Goal: Information Seeking & Learning: Check status

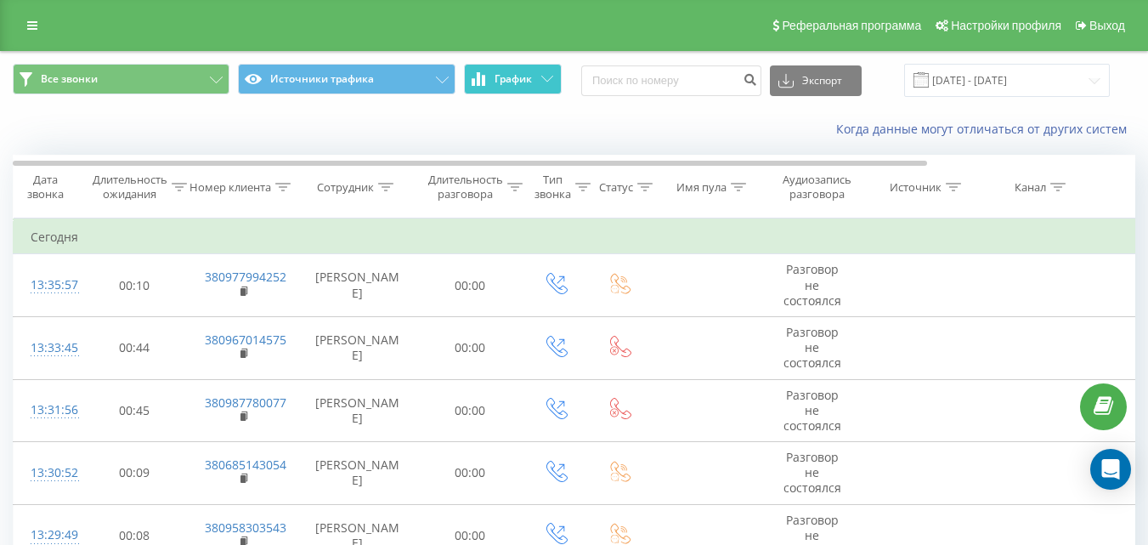
click at [546, 87] on button "График" at bounding box center [513, 79] width 98 height 31
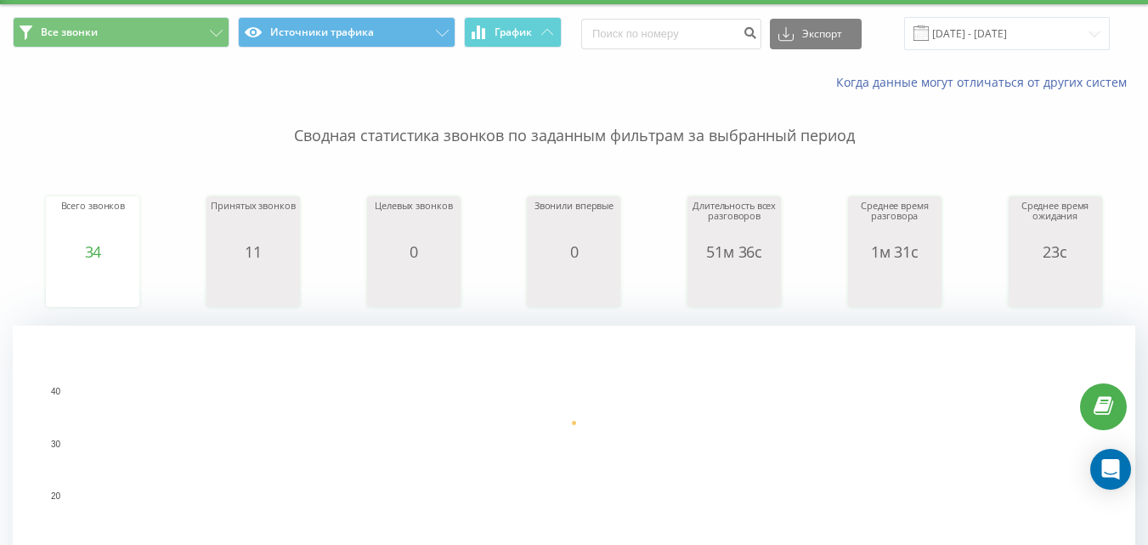
scroll to position [85, 0]
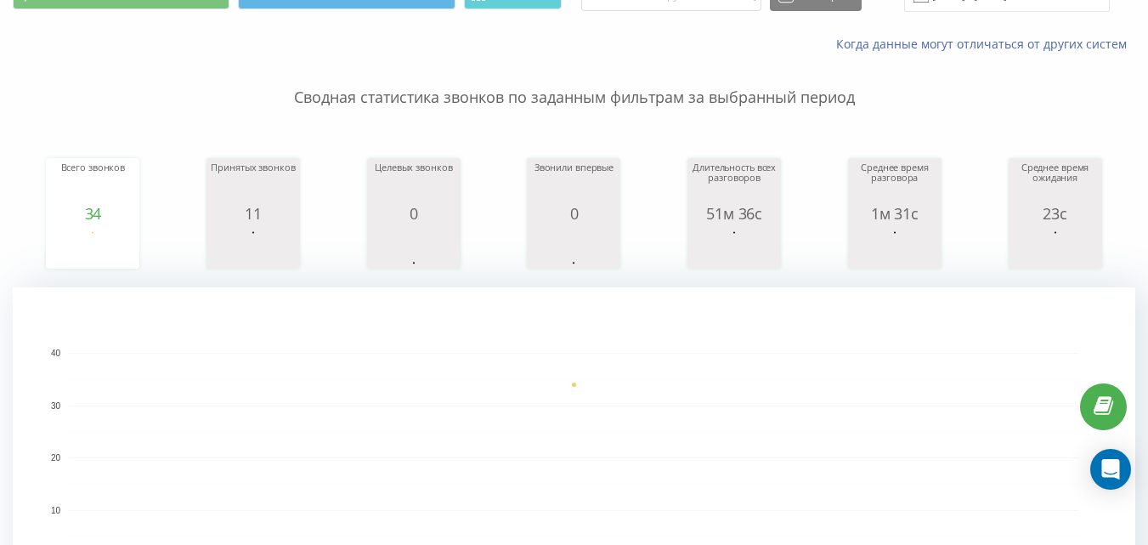
click at [821, 211] on div "Всего звонков 34 date totalCalls [DATE] [PHONE_NUMBER][DATE] Принятых звонков 1…" at bounding box center [574, 197] width 1123 height 146
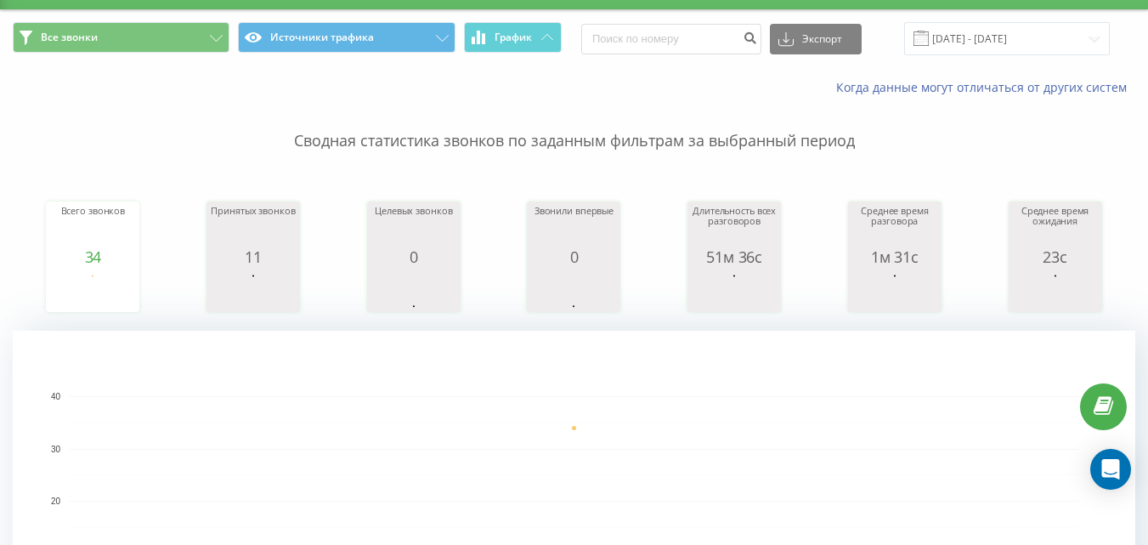
scroll to position [0, 0]
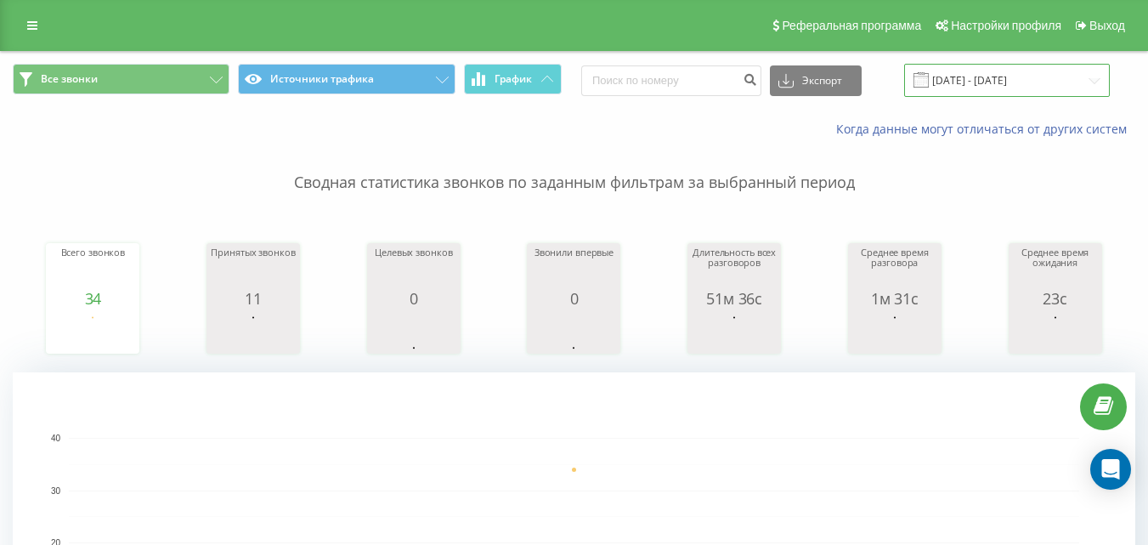
click at [1079, 76] on input "[DATE] - [DATE]" at bounding box center [1007, 80] width 206 height 33
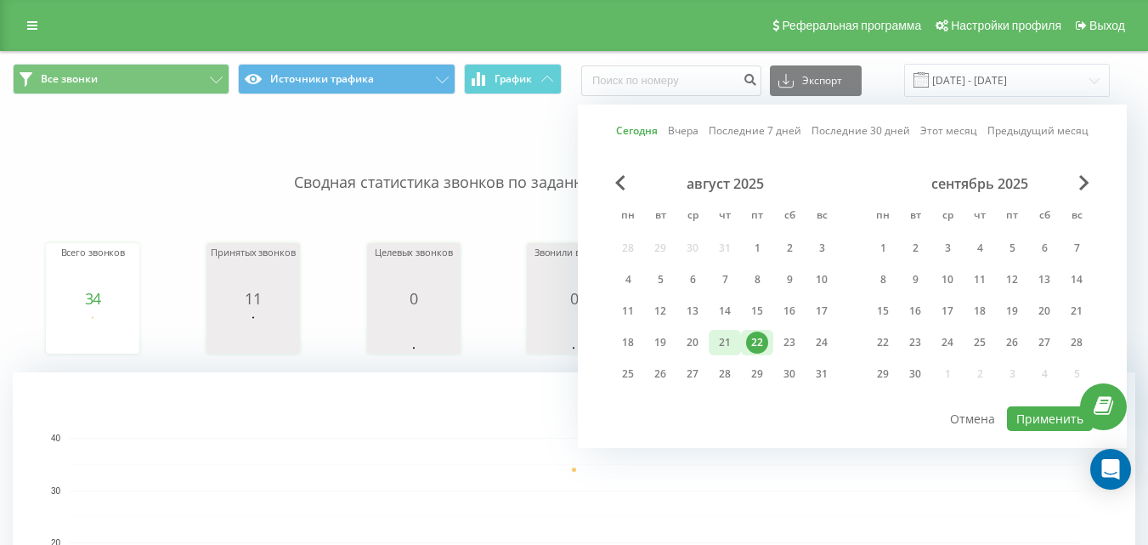
click at [728, 341] on div "21" at bounding box center [725, 342] width 22 height 22
click at [1079, 80] on input "22.08.2025 - 22.08.2025" at bounding box center [1007, 80] width 206 height 33
click at [729, 344] on div "21" at bounding box center [725, 342] width 22 height 22
click at [1039, 420] on button "Применить" at bounding box center [1050, 418] width 86 height 25
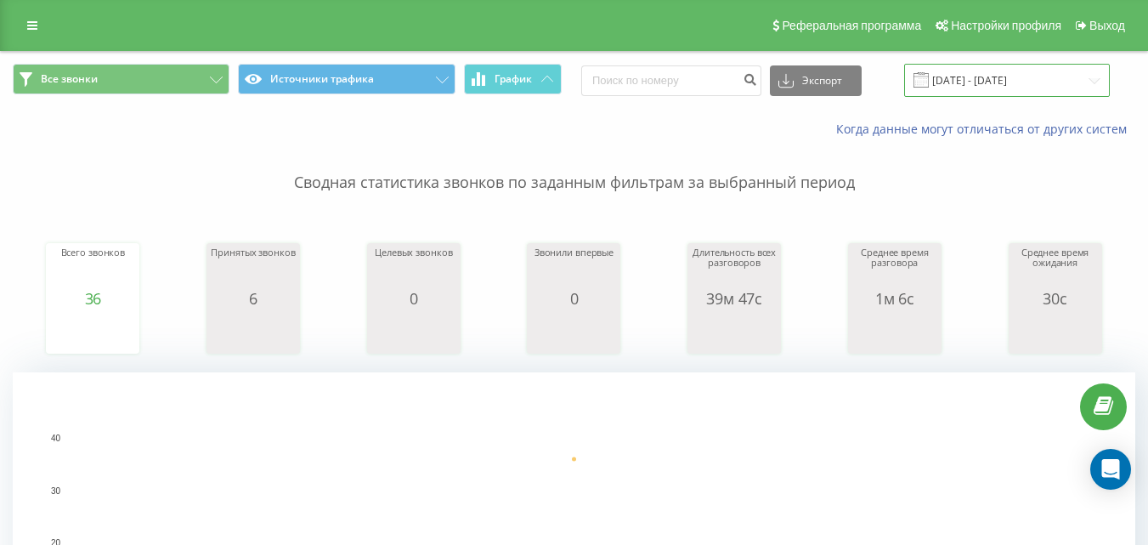
click at [1086, 79] on input "21.08.2025 - 21.08.2025" at bounding box center [1007, 80] width 206 height 33
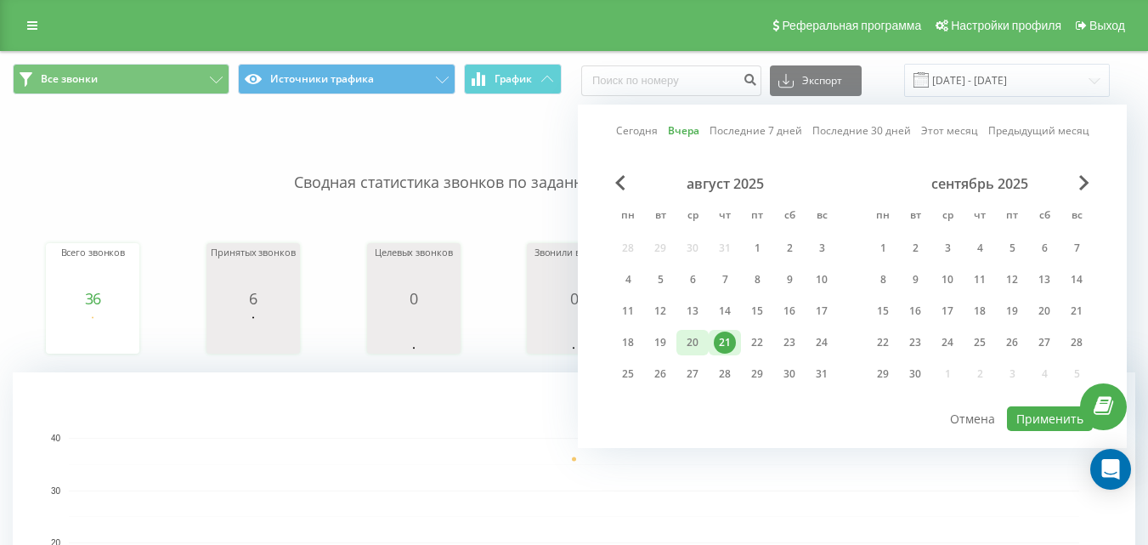
click at [698, 341] on div "20" at bounding box center [693, 342] width 22 height 22
click at [1039, 420] on button "Применить" at bounding box center [1050, 418] width 86 height 25
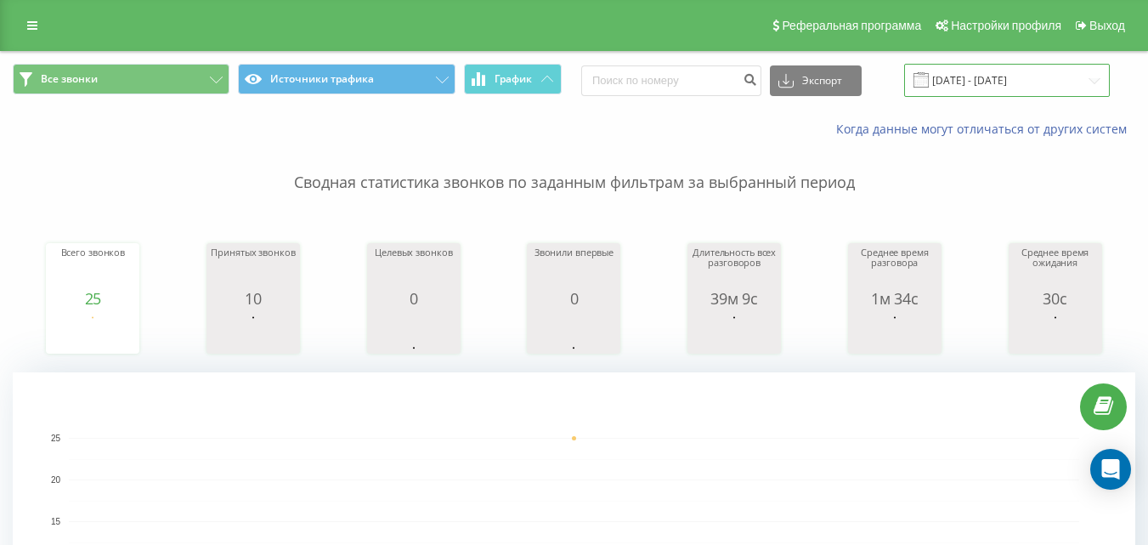
click at [1041, 85] on input "20.08.2025 - 20.08.2025" at bounding box center [1007, 80] width 206 height 33
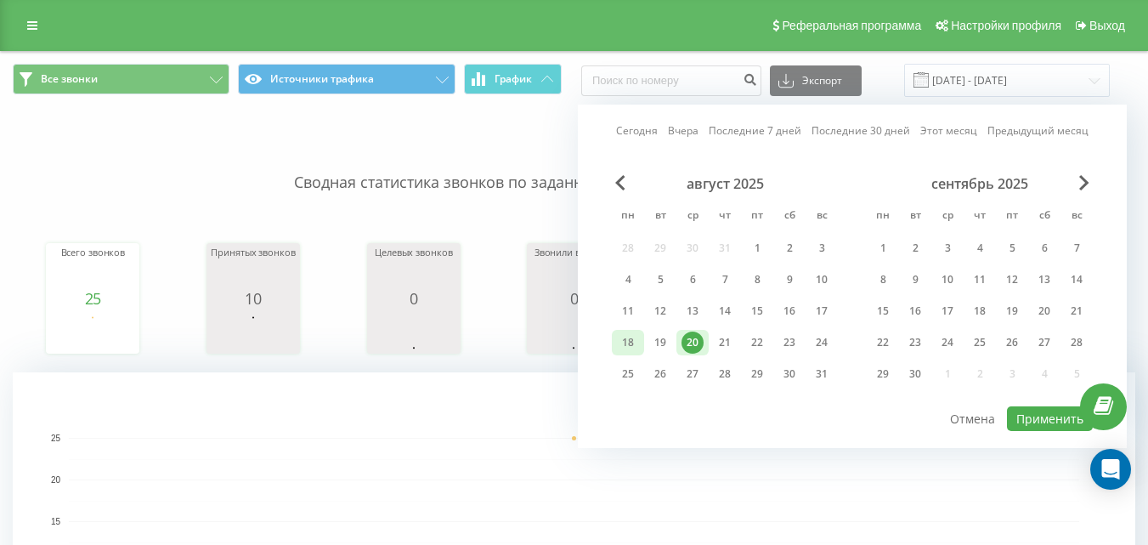
click at [630, 340] on div "18" at bounding box center [628, 342] width 22 height 22
click at [820, 368] on div "31" at bounding box center [822, 374] width 22 height 22
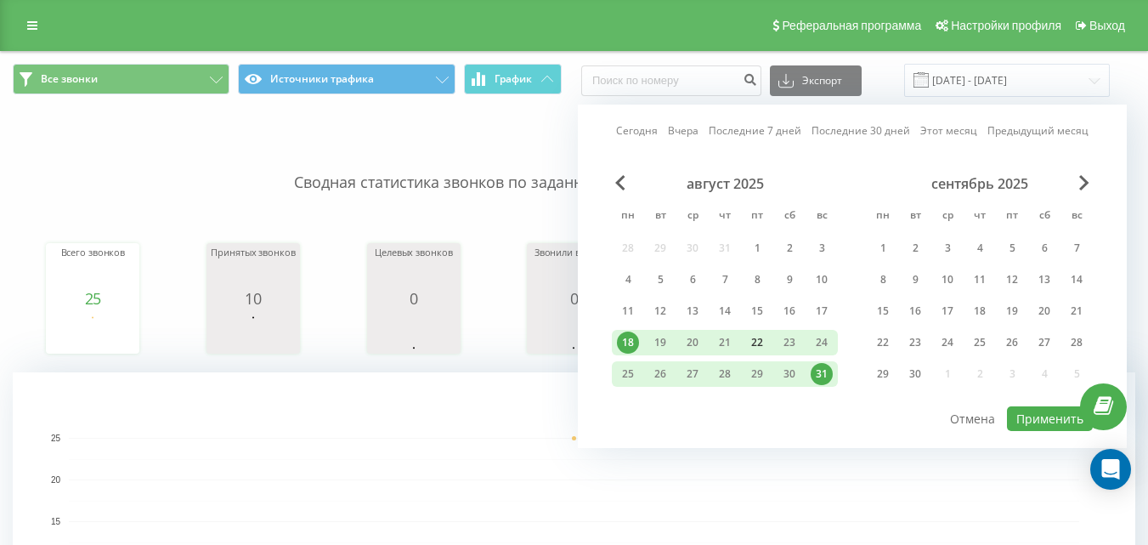
click at [765, 341] on div "22" at bounding box center [757, 342] width 22 height 22
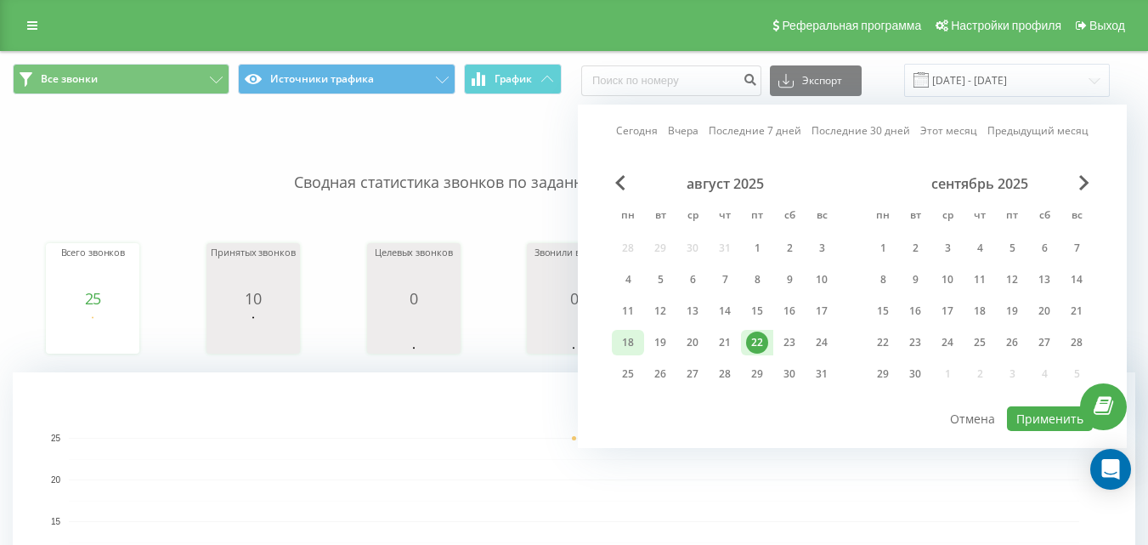
click at [631, 341] on div "18" at bounding box center [628, 342] width 22 height 22
click at [1039, 422] on button "Применить" at bounding box center [1050, 418] width 86 height 25
type input "[DATE] - [DATE]"
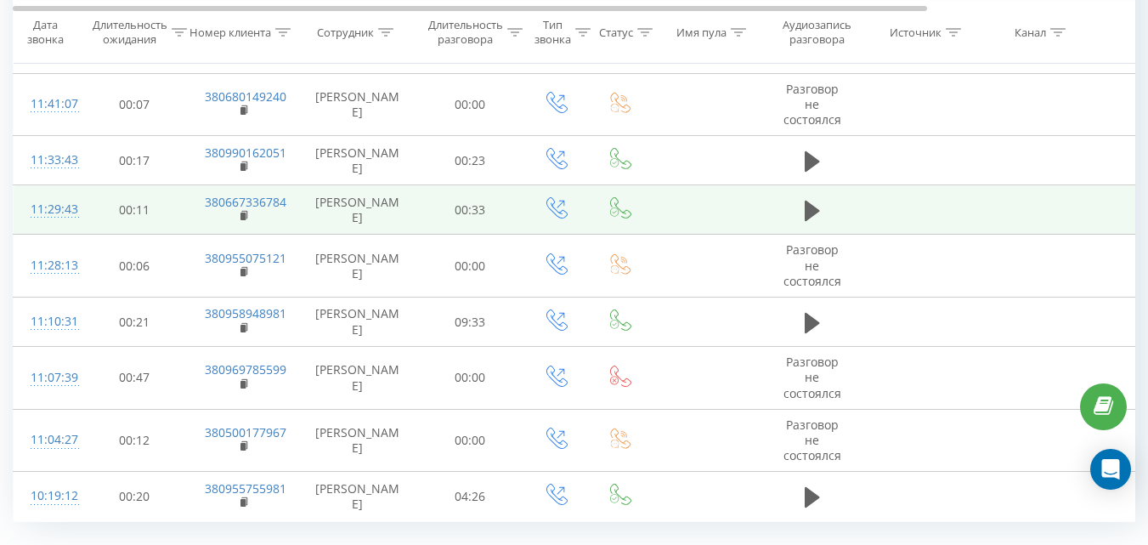
scroll to position [1785, 0]
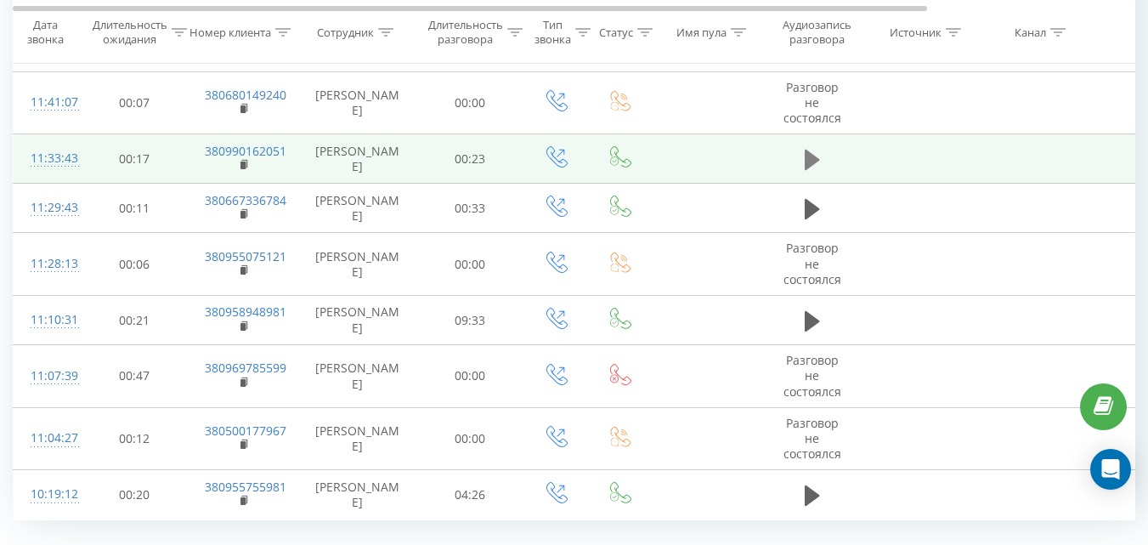
click at [816, 172] on icon at bounding box center [812, 160] width 15 height 24
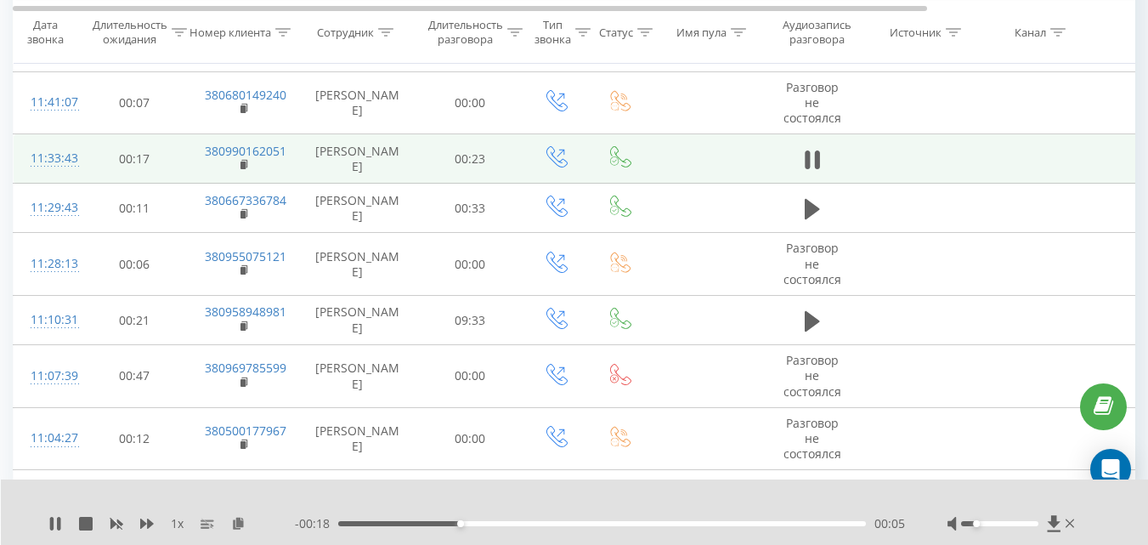
click at [978, 523] on div at bounding box center [999, 523] width 77 height 5
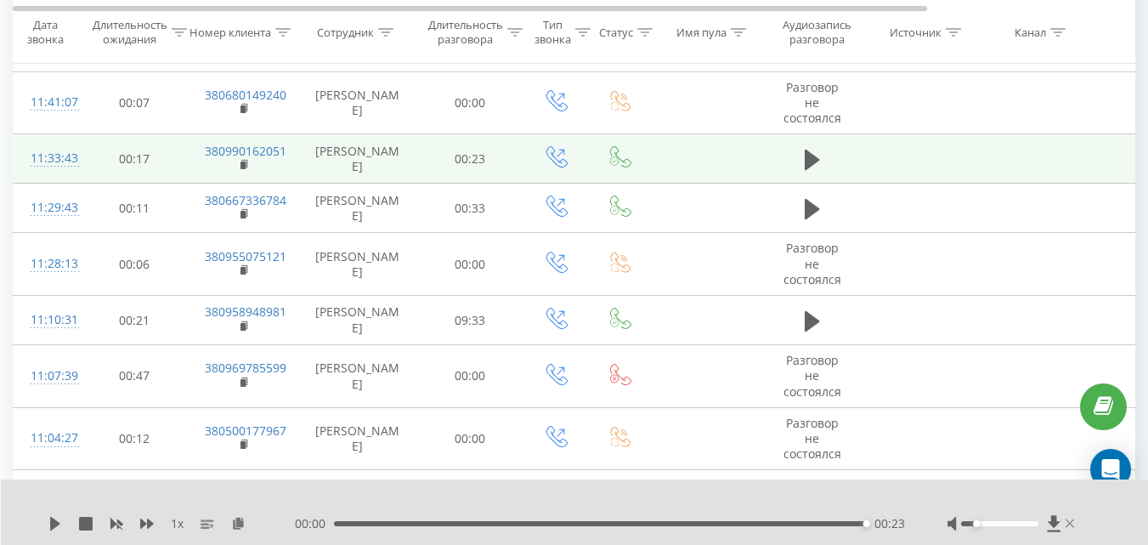
click at [1073, 523] on icon at bounding box center [1070, 524] width 9 height 14
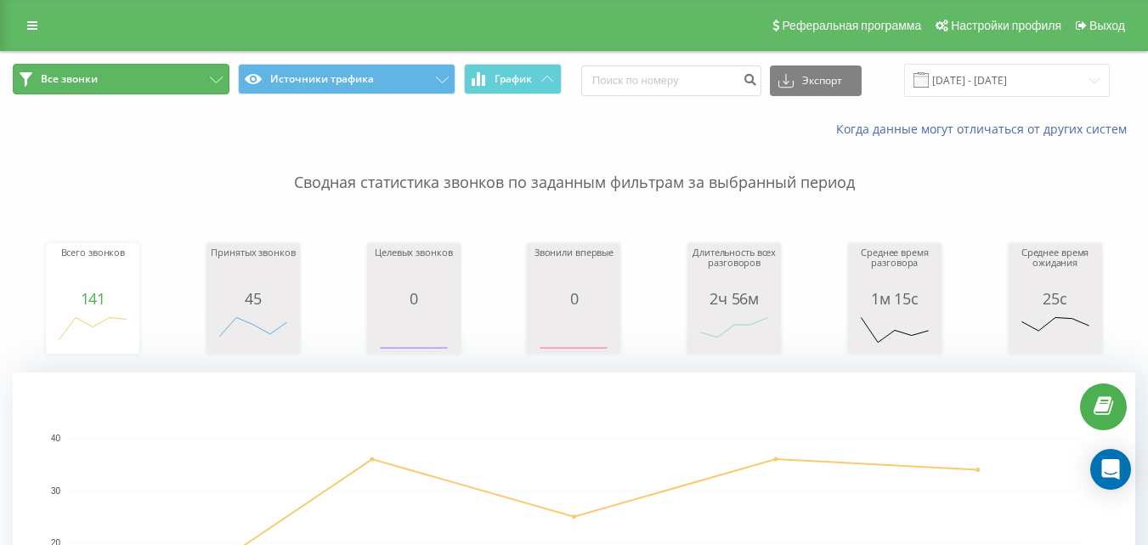
click at [175, 80] on button "Все звонки" at bounding box center [121, 79] width 217 height 31
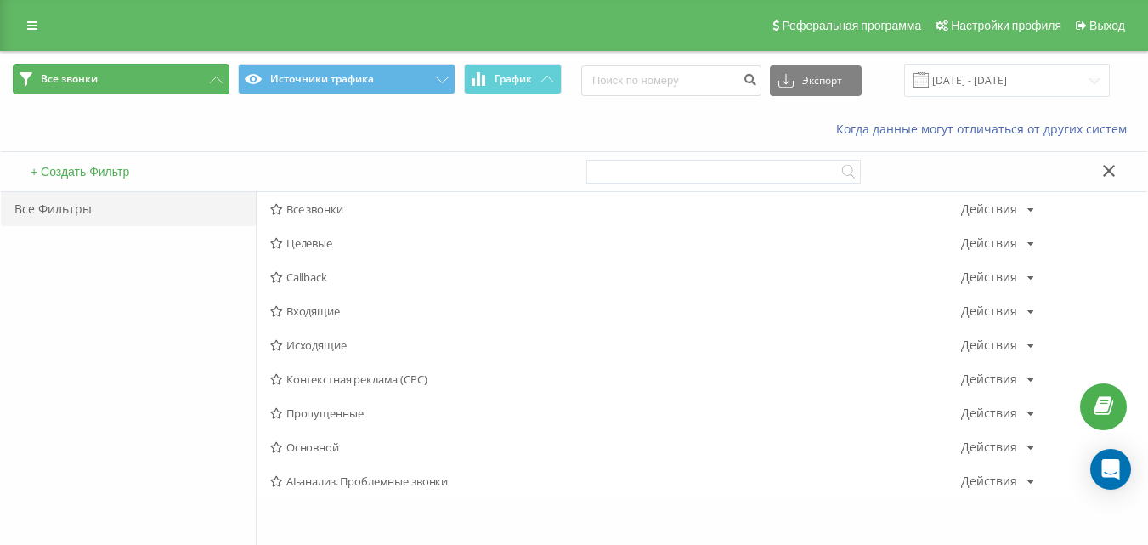
click at [175, 80] on button "Все звонки" at bounding box center [121, 79] width 217 height 31
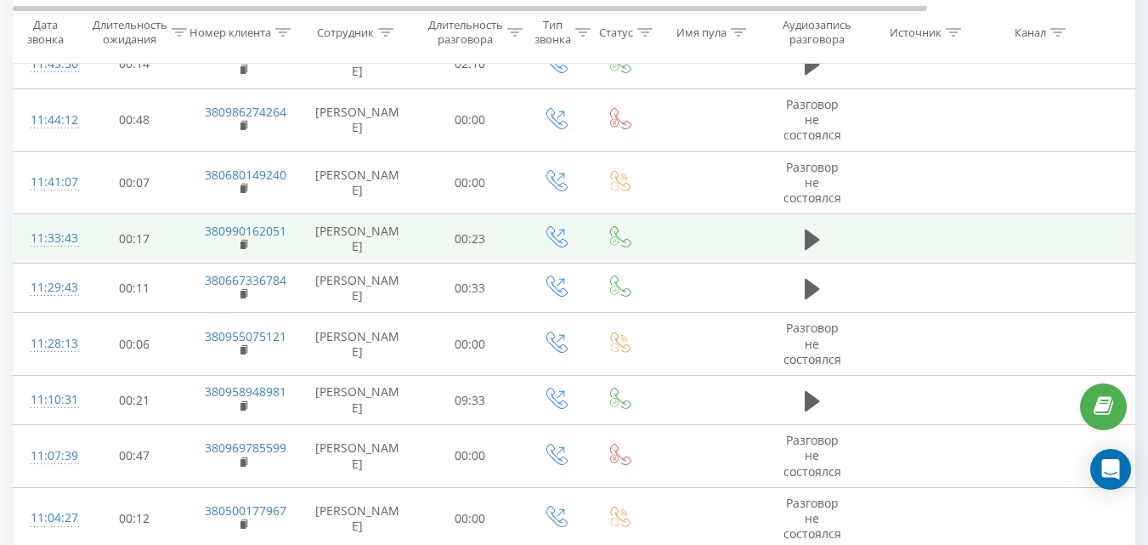
scroll to position [1785, 0]
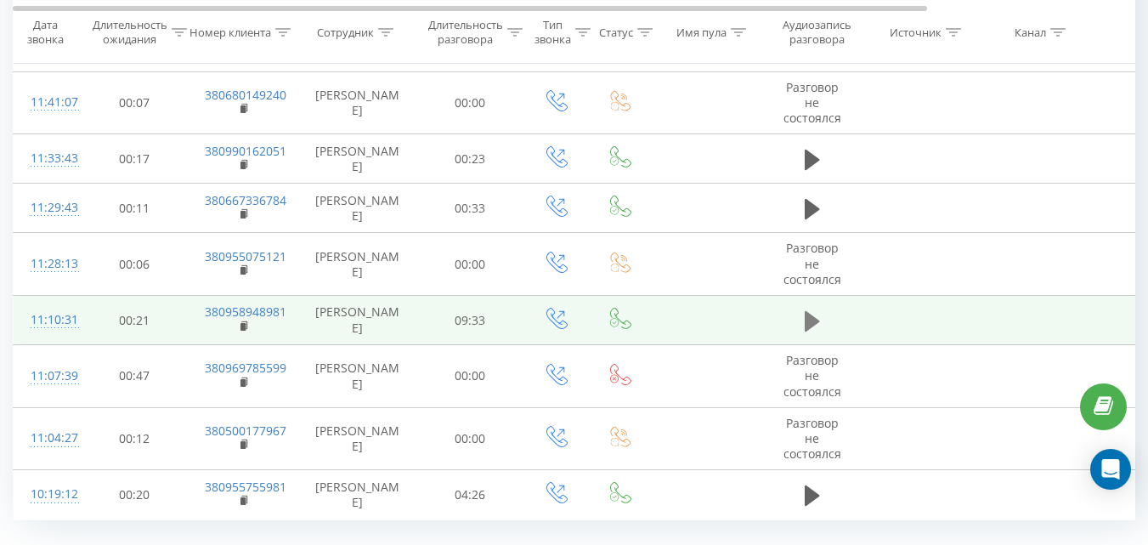
click at [816, 333] on icon at bounding box center [812, 321] width 15 height 24
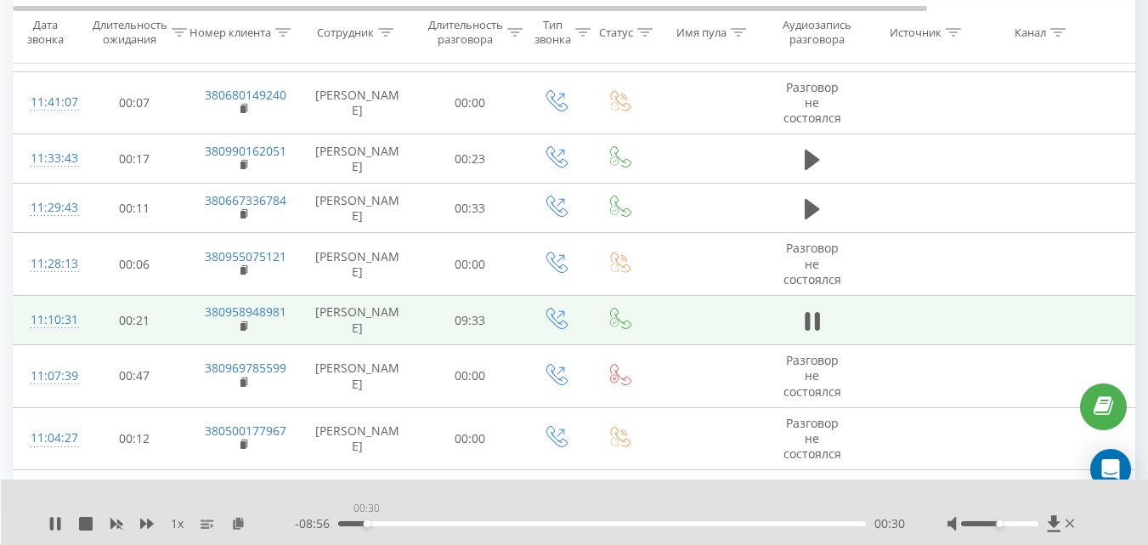
click at [366, 522] on div "00:30" at bounding box center [602, 523] width 528 height 5
click at [420, 524] on div "01:28" at bounding box center [602, 523] width 528 height 5
click at [565, 521] on div "01:34" at bounding box center [602, 523] width 528 height 5
click at [556, 523] on div "03:54" at bounding box center [602, 523] width 528 height 5
